Goal: Book appointment/travel/reservation

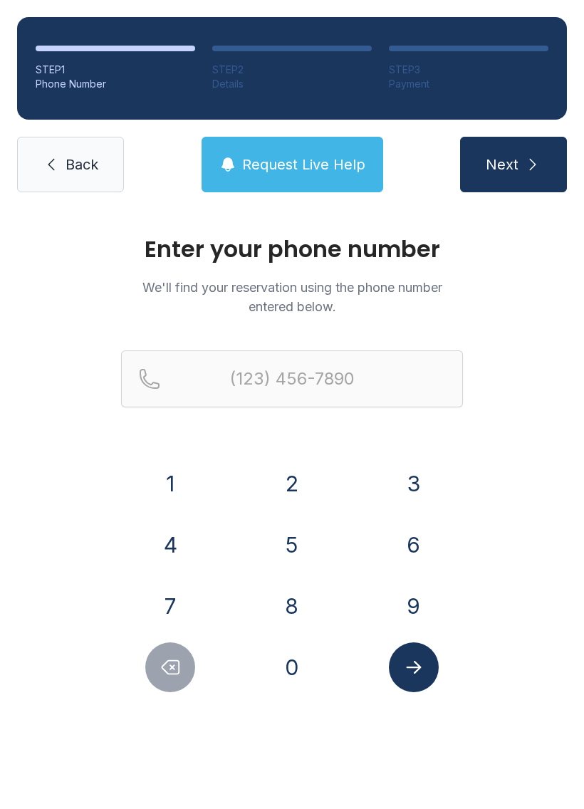
click at [422, 598] on button "9" at bounding box center [414, 606] width 50 height 50
click at [187, 534] on button "4" at bounding box center [170, 545] width 50 height 50
click at [308, 531] on button "5" at bounding box center [292, 545] width 50 height 50
click at [308, 488] on button "2" at bounding box center [292, 484] width 50 height 50
click at [308, 535] on button "5" at bounding box center [292, 545] width 50 height 50
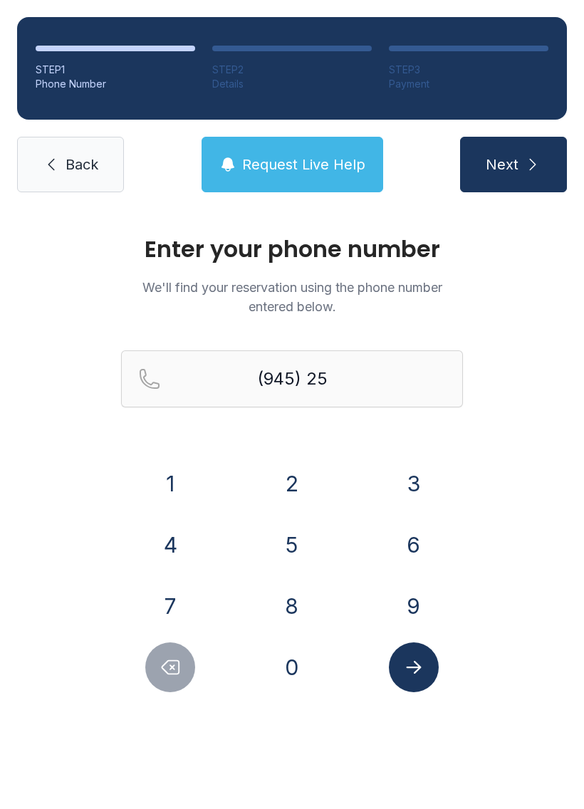
click at [297, 613] on button "8" at bounding box center [292, 606] width 50 height 50
click at [417, 471] on button "3" at bounding box center [414, 484] width 50 height 50
click at [302, 533] on button "5" at bounding box center [292, 545] width 50 height 50
click at [416, 608] on button "9" at bounding box center [414, 606] width 50 height 50
click at [420, 661] on icon "Submit lookup form" at bounding box center [413, 667] width 21 height 21
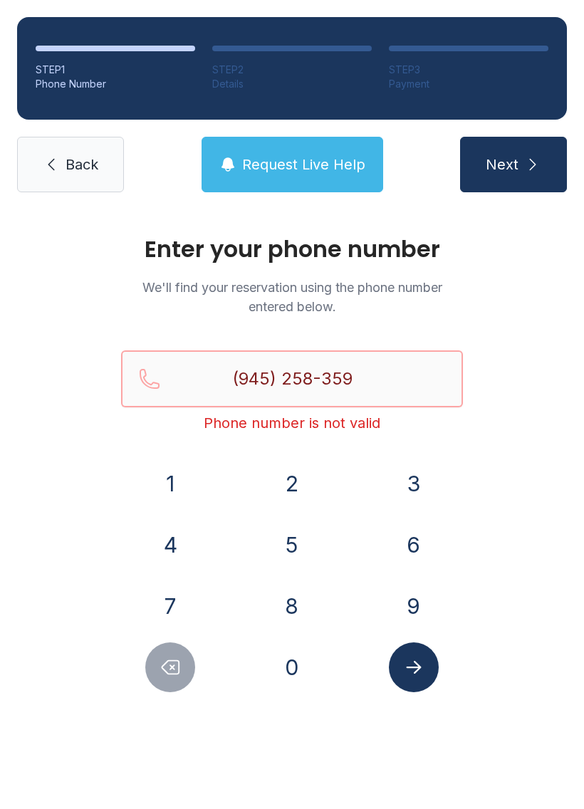
click at [394, 375] on input "(945) 258-359" at bounding box center [292, 378] width 342 height 57
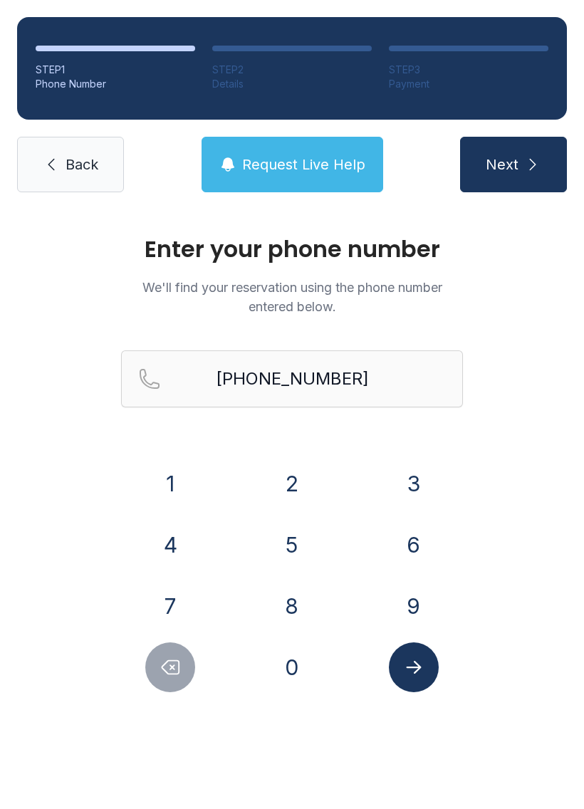
click at [521, 165] on button "Next" at bounding box center [513, 165] width 107 height 56
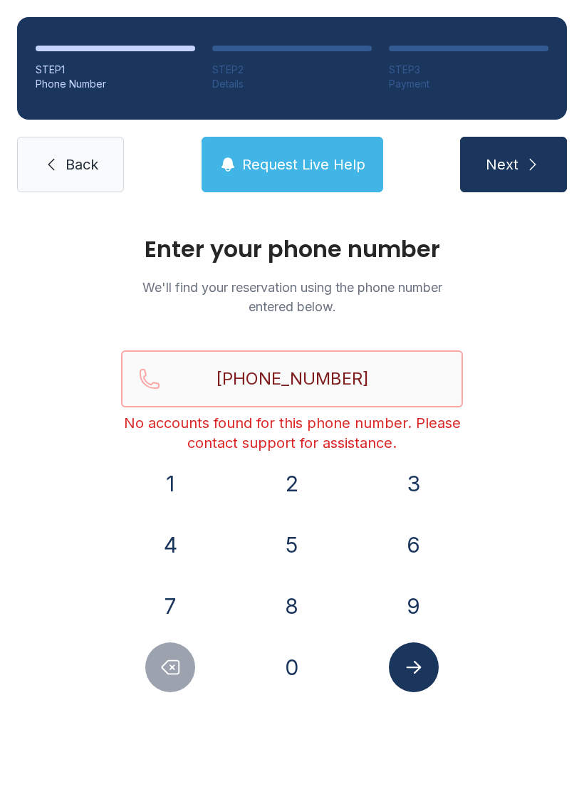
click at [392, 381] on input "[PHONE_NUMBER]" at bounding box center [292, 378] width 342 height 57
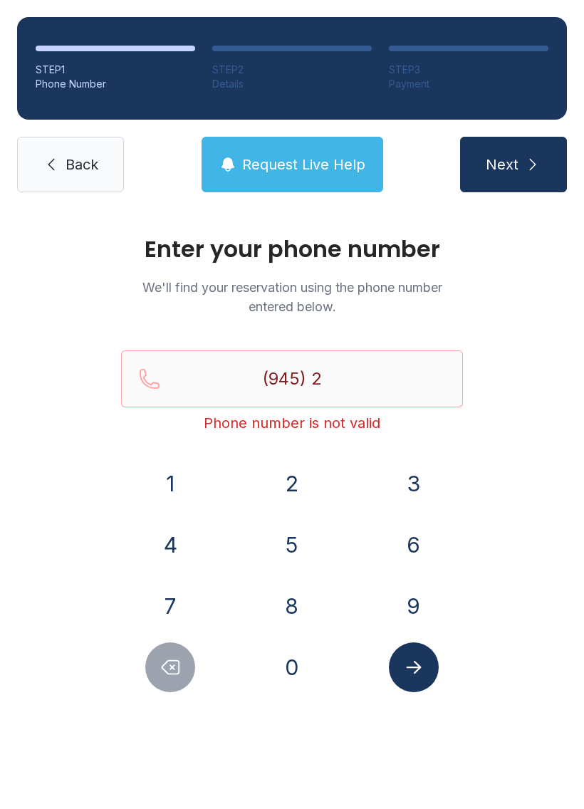
click at [295, 476] on button "2" at bounding box center [292, 484] width 50 height 50
click at [307, 541] on button "5" at bounding box center [292, 545] width 50 height 50
click at [293, 605] on button "8" at bounding box center [292, 606] width 50 height 50
click at [416, 474] on button "3" at bounding box center [414, 484] width 50 height 50
click at [301, 534] on button "5" at bounding box center [292, 545] width 50 height 50
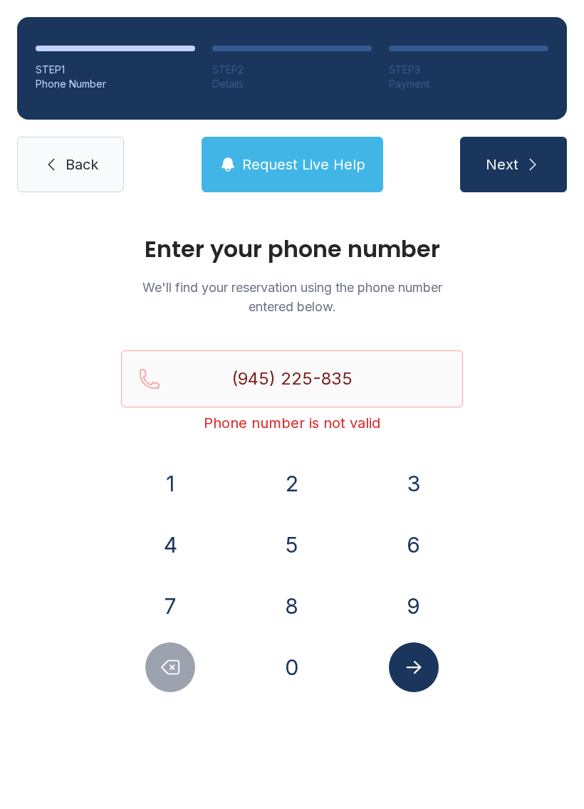
click at [427, 471] on button "3" at bounding box center [414, 484] width 50 height 50
click at [422, 599] on button "9" at bounding box center [414, 606] width 50 height 50
click at [186, 672] on button "Delete number" at bounding box center [170, 667] width 50 height 50
click at [175, 674] on icon "Delete number" at bounding box center [170, 668] width 17 height 14
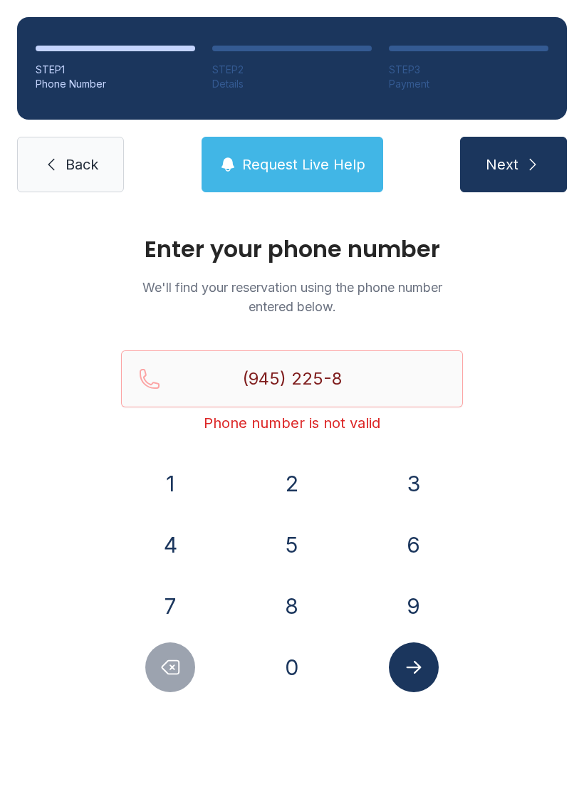
click at [165, 679] on button "Delete number" at bounding box center [170, 667] width 50 height 50
click at [167, 677] on icon "Delete number" at bounding box center [170, 667] width 21 height 21
click at [167, 676] on icon "Delete number" at bounding box center [170, 667] width 21 height 21
click at [176, 672] on icon "Delete number" at bounding box center [170, 667] width 21 height 21
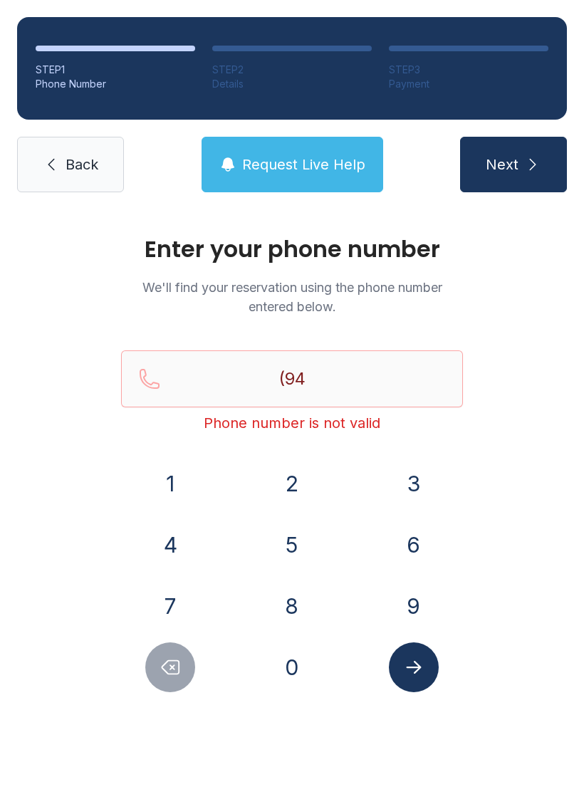
click at [299, 548] on button "5" at bounding box center [292, 545] width 50 height 50
click at [303, 480] on button "2" at bounding box center [292, 484] width 50 height 50
click at [300, 540] on button "5" at bounding box center [292, 545] width 50 height 50
click at [301, 601] on button "8" at bounding box center [292, 606] width 50 height 50
click at [424, 483] on button "3" at bounding box center [414, 484] width 50 height 50
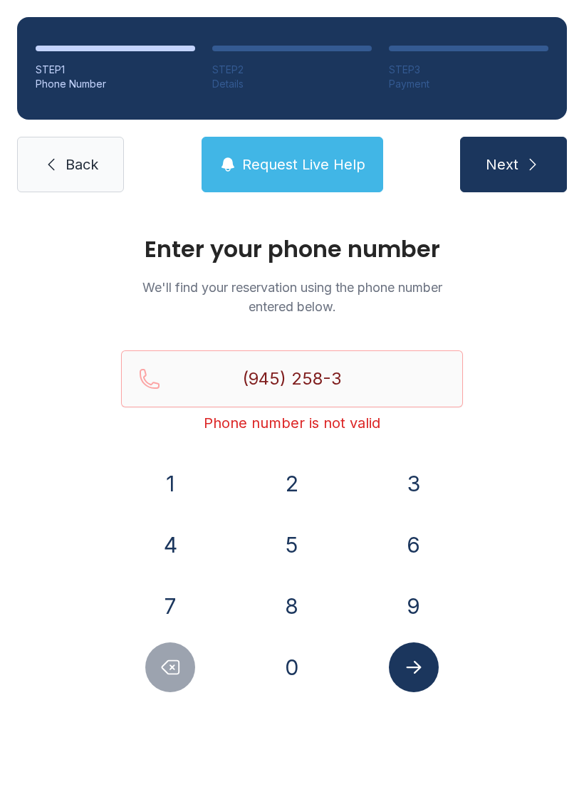
click at [296, 547] on button "5" at bounding box center [292, 545] width 50 height 50
click at [422, 480] on button "3" at bounding box center [414, 484] width 50 height 50
click at [420, 609] on button "9" at bounding box center [414, 606] width 50 height 50
click at [524, 178] on button "Next" at bounding box center [513, 165] width 107 height 56
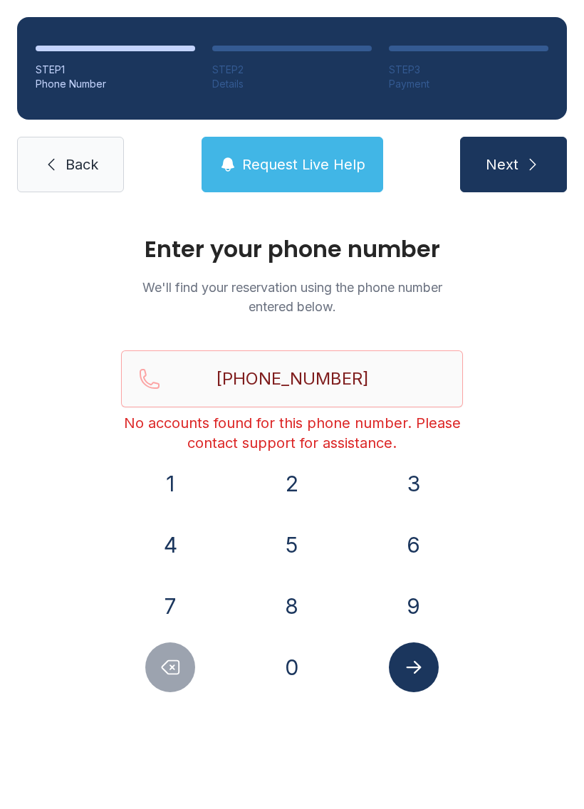
click at [538, 164] on icon "submit" at bounding box center [532, 164] width 17 height 17
click at [185, 677] on button "Delete number" at bounding box center [170, 667] width 50 height 50
type input "(945) 258-353"
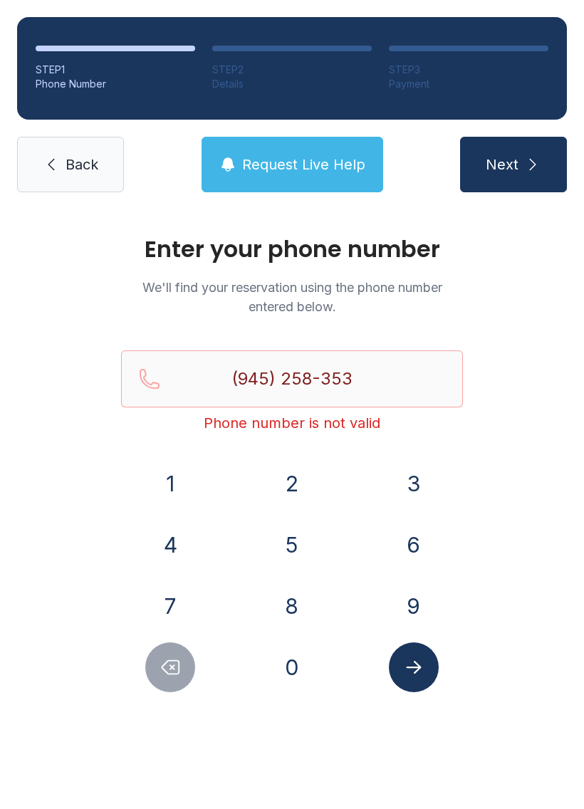
click at [80, 172] on span "Back" at bounding box center [82, 165] width 33 height 20
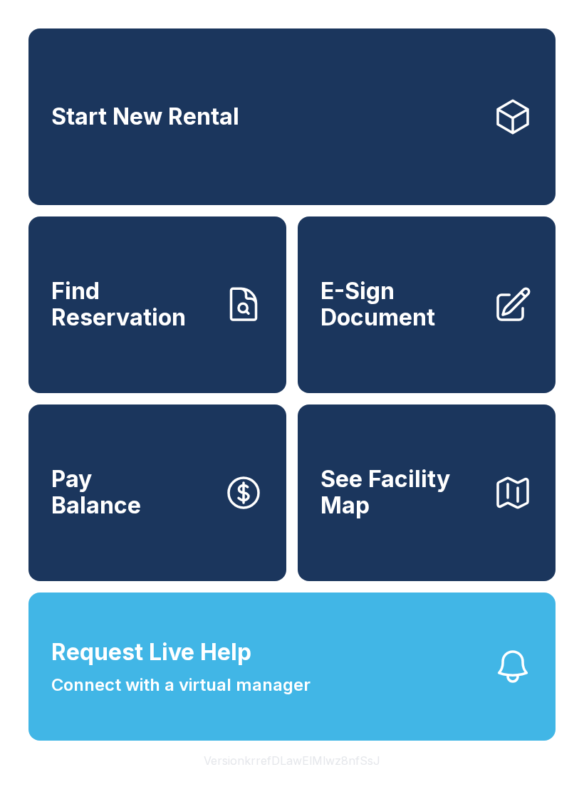
click at [442, 133] on link "Start New Rental" at bounding box center [291, 116] width 527 height 177
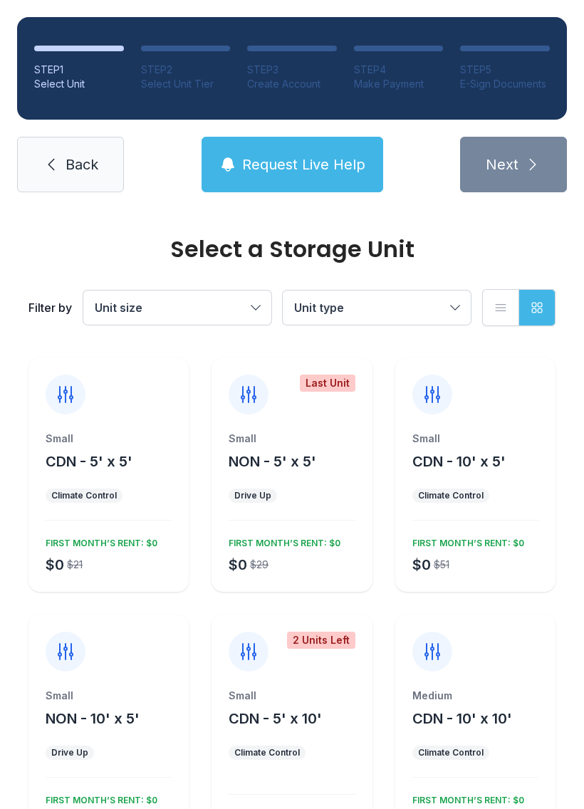
click at [313, 470] on button "NON - 5' x 5'" at bounding box center [273, 462] width 88 height 20
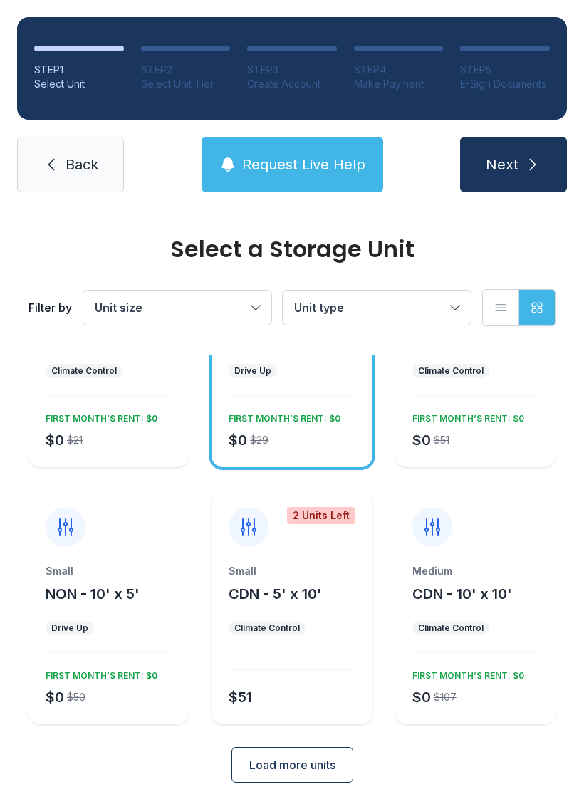
scroll to position [124, 0]
click at [297, 620] on div "Small CDN - 5' x 10' Climate Control $51" at bounding box center [292, 645] width 160 height 160
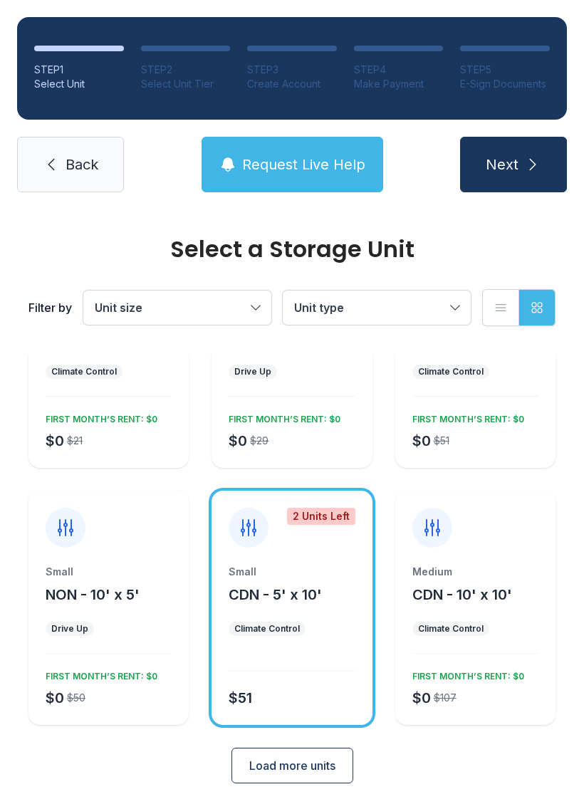
click at [504, 549] on div "Medium CDN - 10' x 10' Climate Control $0 $107 FIRST MONTH’S RENT: $0" at bounding box center [475, 608] width 160 height 234
